Goal: Navigation & Orientation: Find specific page/section

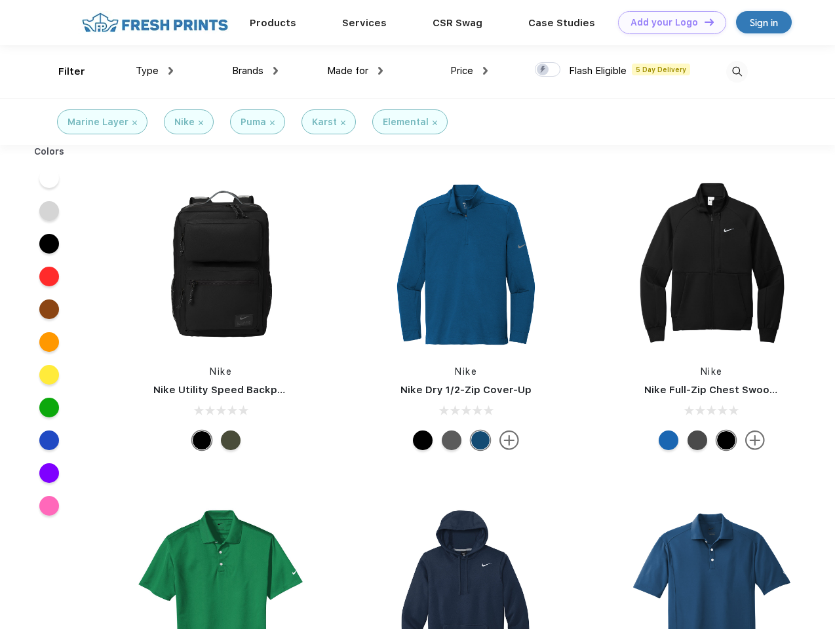
click at [667, 22] on link "Add your Logo Design Tool" at bounding box center [672, 22] width 108 height 23
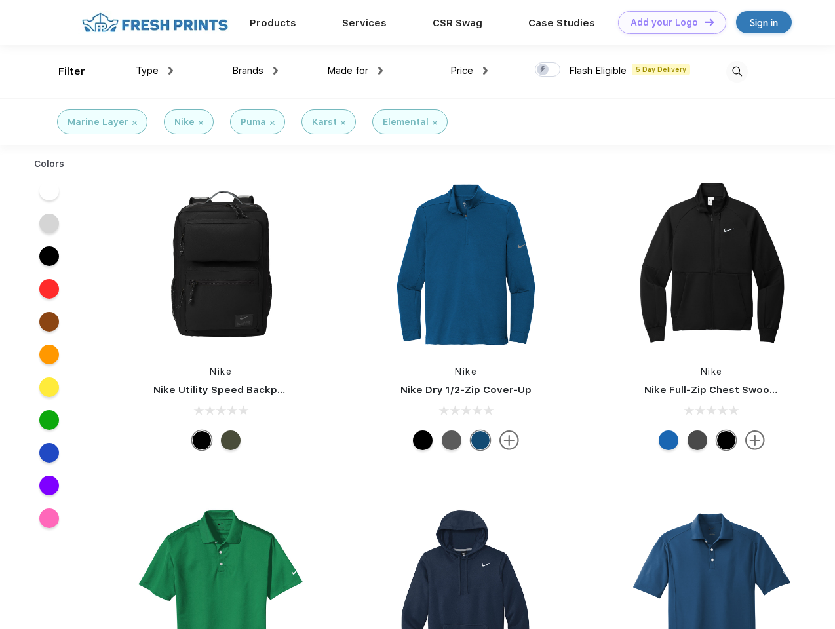
click at [0, 0] on div "Design Tool" at bounding box center [0, 0] width 0 height 0
click at [703, 22] on link "Add your Logo Design Tool" at bounding box center [672, 22] width 108 height 23
click at [63, 71] on div "Filter" at bounding box center [71, 71] width 27 height 15
click at [155, 71] on span "Type" at bounding box center [147, 71] width 23 height 12
click at [255, 71] on span "Brands" at bounding box center [247, 71] width 31 height 12
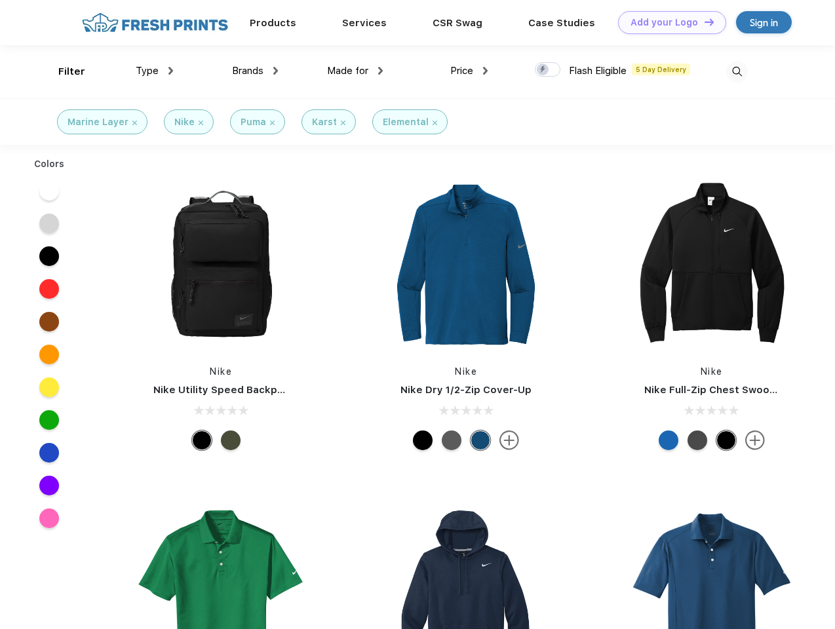
click at [355, 71] on span "Made for" at bounding box center [347, 71] width 41 height 12
click at [469, 71] on span "Price" at bounding box center [461, 71] width 23 height 12
click at [548, 70] on div at bounding box center [548, 69] width 26 height 14
click at [543, 70] on input "checkbox" at bounding box center [539, 66] width 9 height 9
click at [737, 71] on img at bounding box center [737, 72] width 22 height 22
